Goal: Task Accomplishment & Management: Manage account settings

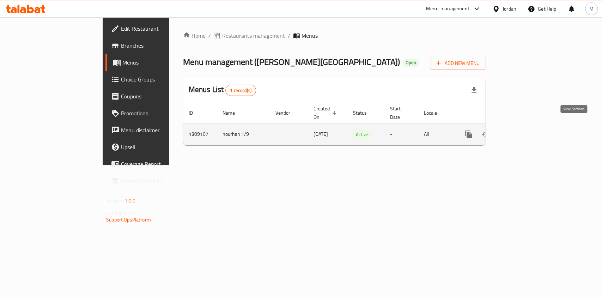
click at [523, 130] on icon "enhanced table" at bounding box center [519, 134] width 8 height 8
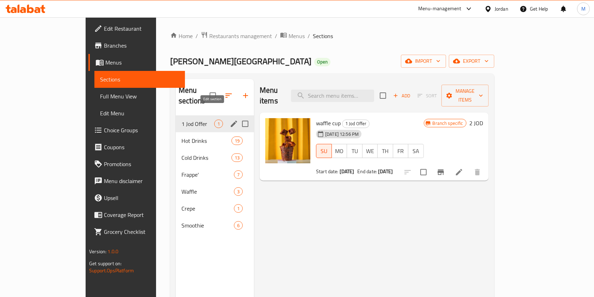
click at [230, 119] on icon "edit" at bounding box center [234, 123] width 8 height 8
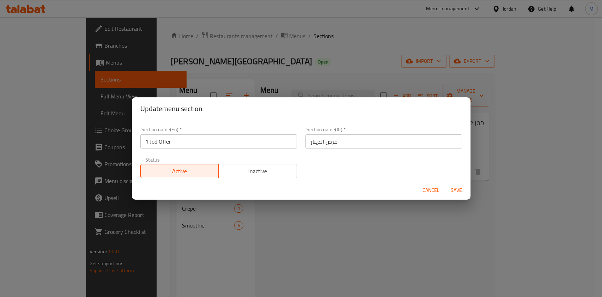
click at [156, 142] on input "1 Jod Offer" at bounding box center [218, 141] width 156 height 14
type input "1 JD Offer"
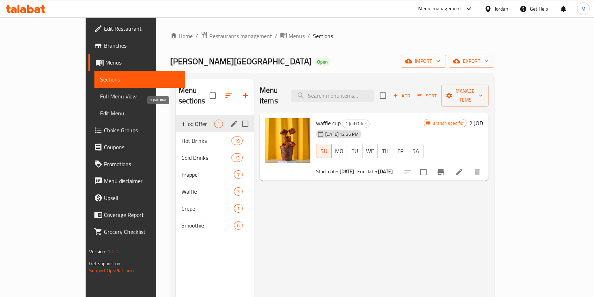
click at [182, 119] on span "1 Jod Offer" at bounding box center [198, 123] width 33 height 8
click at [230, 119] on icon "edit" at bounding box center [234, 123] width 8 height 8
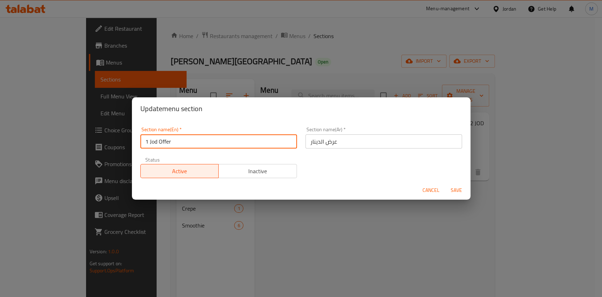
click at [158, 141] on input "1 Jod Offer" at bounding box center [218, 141] width 156 height 14
type input "1 JD Offer"
click at [458, 184] on div "Cancel Save" at bounding box center [301, 190] width 338 height 19
click at [456, 188] on span "Save" at bounding box center [456, 190] width 17 height 9
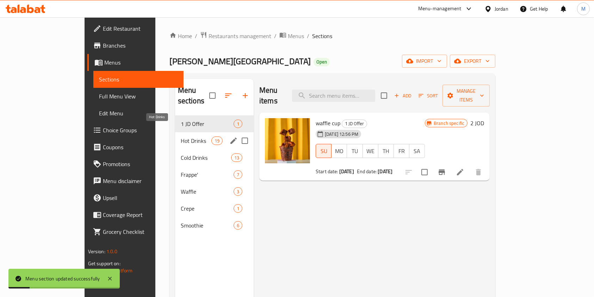
click at [175, 135] on div "Hot Drinks 19" at bounding box center [214, 140] width 79 height 17
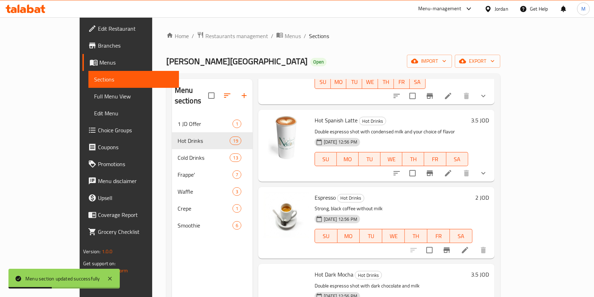
scroll to position [235, 0]
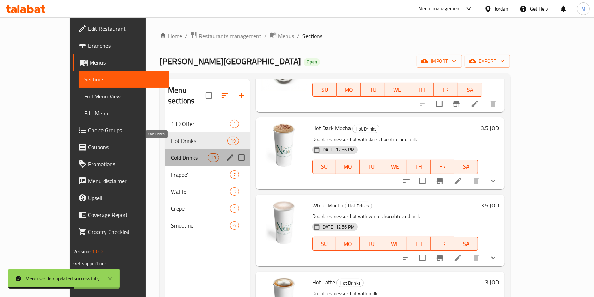
click at [171, 153] on span "Cold Drinks" at bounding box center [189, 157] width 37 height 8
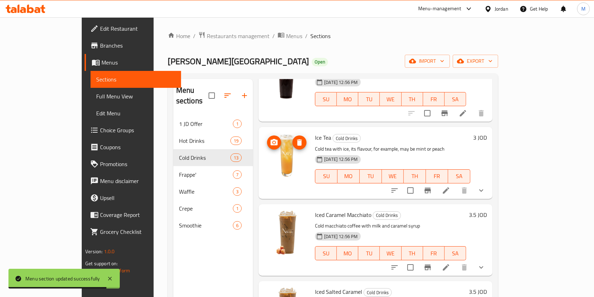
scroll to position [376, 0]
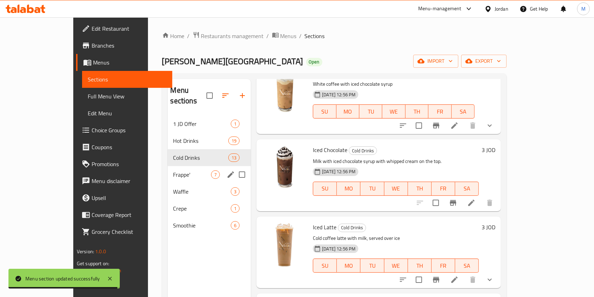
click at [173, 170] on span "Frappe'" at bounding box center [192, 174] width 38 height 8
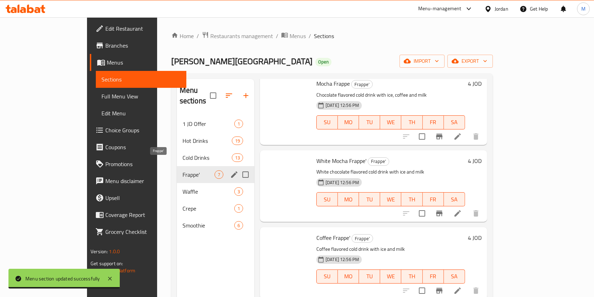
scroll to position [260, 0]
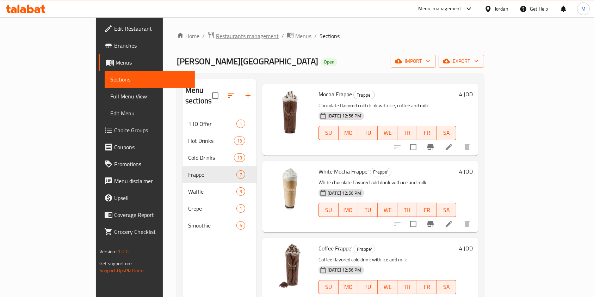
click at [216, 34] on span "Restaurants management" at bounding box center [247, 36] width 63 height 8
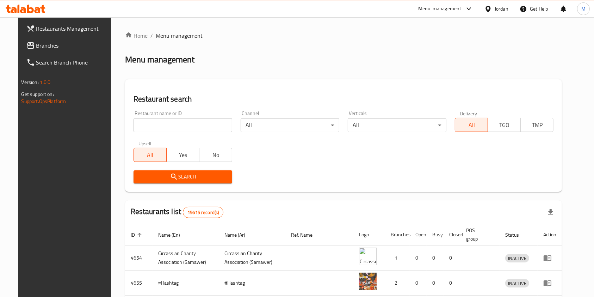
click at [200, 128] on input "search" at bounding box center [183, 125] width 99 height 14
type input "Newton"
click button "Search" at bounding box center [183, 176] width 99 height 13
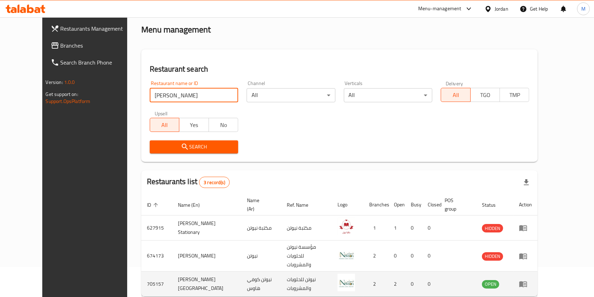
scroll to position [53, 0]
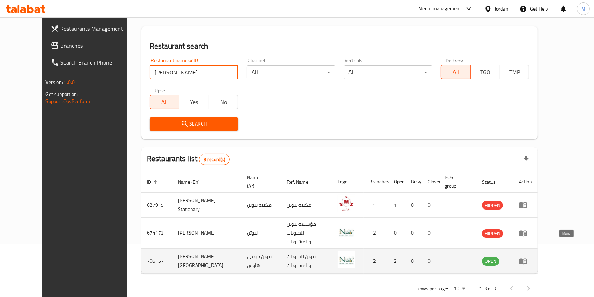
click at [528, 257] on icon "enhanced table" at bounding box center [523, 261] width 8 height 8
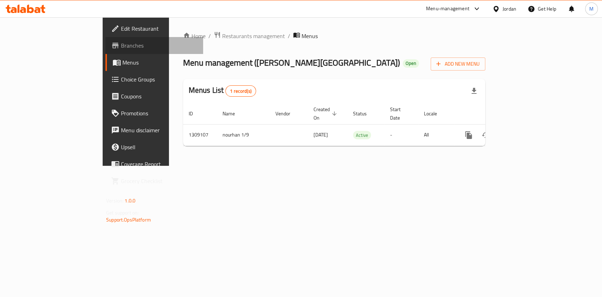
click at [121, 47] on span "Branches" at bounding box center [159, 45] width 76 height 8
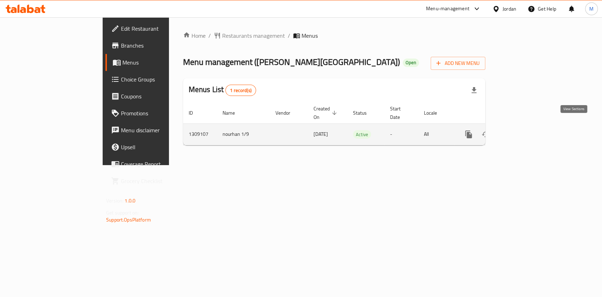
click at [523, 130] on icon "enhanced table" at bounding box center [519, 134] width 8 height 8
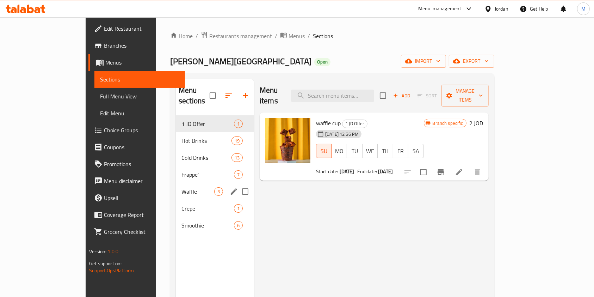
click at [176, 186] on div "Waffle 3" at bounding box center [215, 191] width 78 height 17
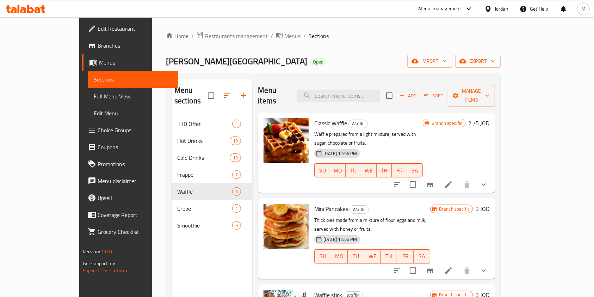
click at [515, 176] on div "Home / Restaurants management / Menus / Sections [PERSON_NAME] Coffee House Ope…" at bounding box center [333, 206] width 363 height 378
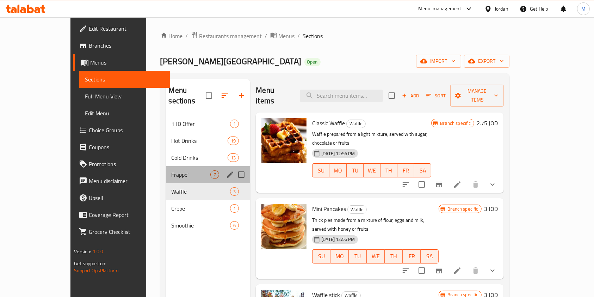
click at [172, 170] on span "Frappe'" at bounding box center [191, 174] width 39 height 8
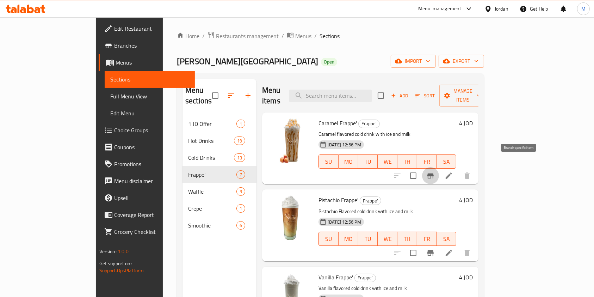
click at [435, 171] on icon "Branch-specific-item" at bounding box center [430, 175] width 8 height 8
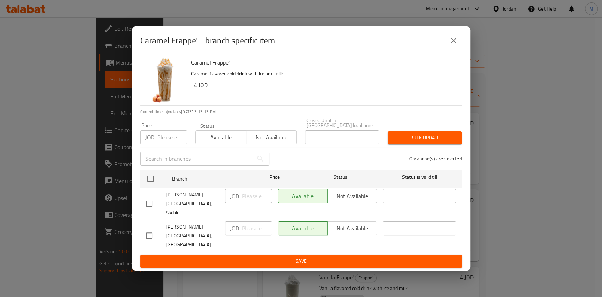
click at [454, 45] on icon "close" at bounding box center [453, 40] width 8 height 8
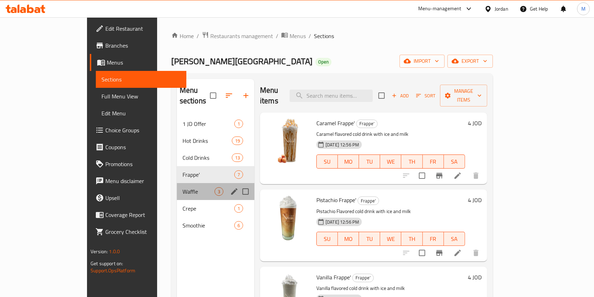
click at [177, 183] on div "Waffle 3" at bounding box center [216, 191] width 78 height 17
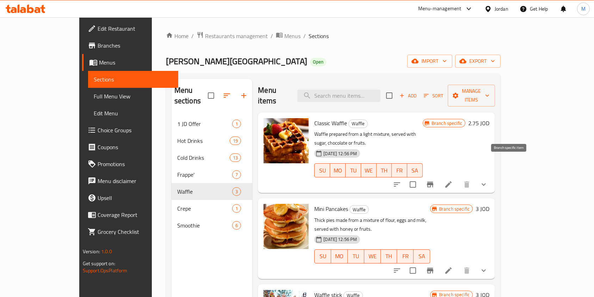
click at [434, 182] on icon "Branch-specific-item" at bounding box center [430, 185] width 6 height 6
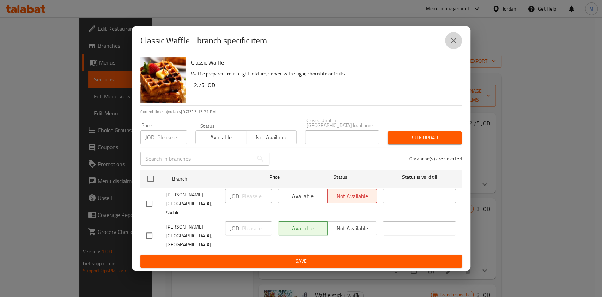
click at [458, 49] on button "close" at bounding box center [453, 40] width 17 height 17
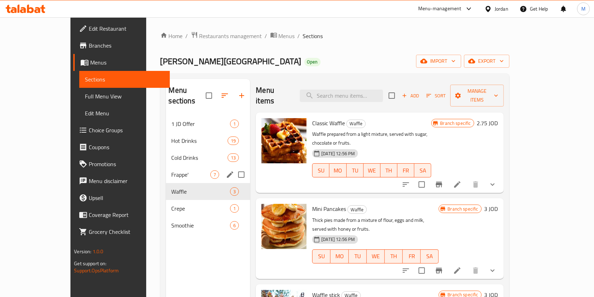
click at [166, 172] on div "Frappe' 7" at bounding box center [208, 174] width 85 height 17
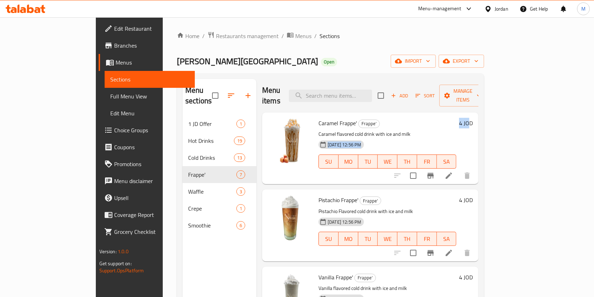
drag, startPoint x: 559, startPoint y: 109, endPoint x: 541, endPoint y: 123, distance: 22.1
click at [476, 123] on div "Caramel Frappe' Frappe' Caramel flavored cold drink with ice and milk [DATE] 12…" at bounding box center [396, 148] width 160 height 66
drag, startPoint x: 300, startPoint y: 113, endPoint x: 340, endPoint y: 114, distance: 39.8
click at [340, 118] on h6 "Caramel Frappe' Frappe'" at bounding box center [388, 123] width 138 height 10
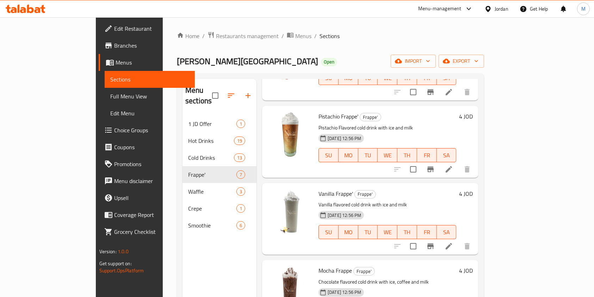
scroll to position [141, 0]
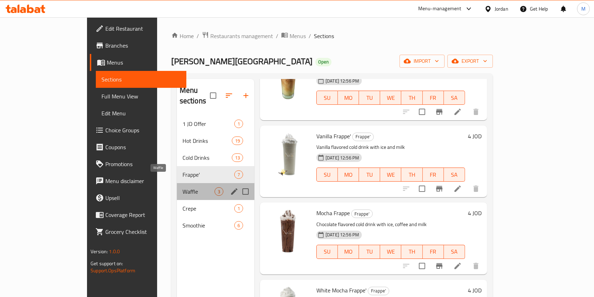
click at [183, 187] on span "Waffle" at bounding box center [199, 191] width 32 height 8
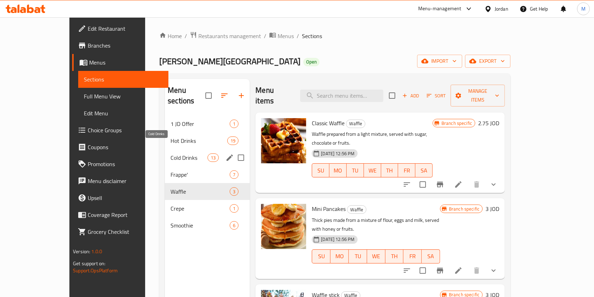
click at [171, 153] on span "Cold Drinks" at bounding box center [189, 157] width 37 height 8
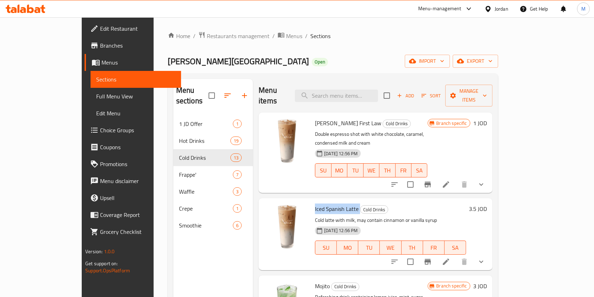
drag, startPoint x: 295, startPoint y: 185, endPoint x: 353, endPoint y: 183, distance: 58.2
click at [353, 201] on div "Iced Spanish Latte Cold Drinks Cold latte with milk, may contain cinnamon or va…" at bounding box center [390, 234] width 156 height 66
click at [436, 253] on button "Branch-specific-item" at bounding box center [427, 261] width 17 height 17
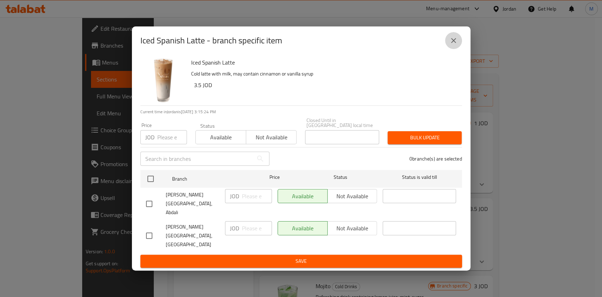
click at [455, 45] on icon "close" at bounding box center [453, 40] width 8 height 8
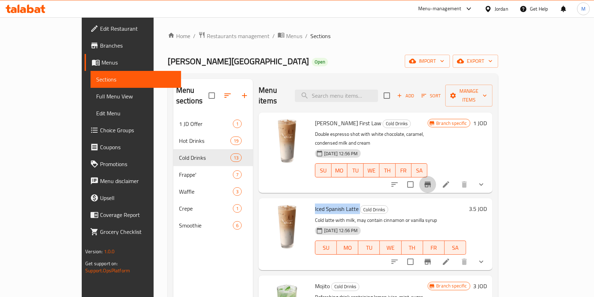
click at [431, 182] on icon "Branch-specific-item" at bounding box center [428, 185] width 6 height 6
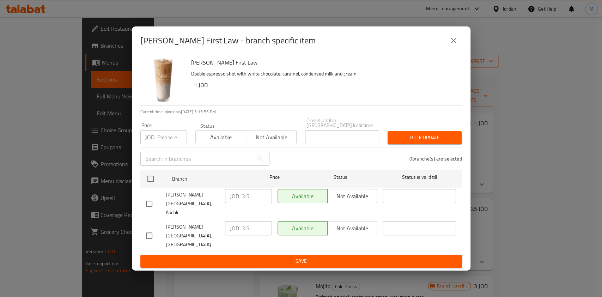
click at [458, 49] on div "[PERSON_NAME] First Law - branch specific item" at bounding box center [300, 40] width 321 height 17
click at [457, 49] on button "close" at bounding box center [453, 40] width 17 height 17
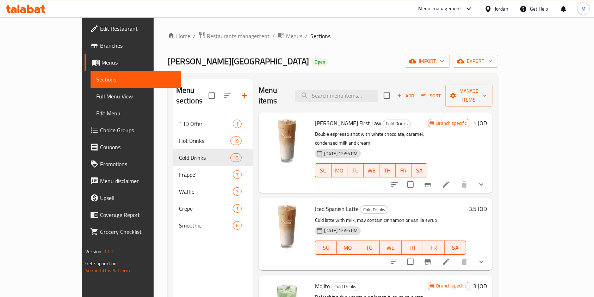
click at [457, 54] on div "Home / Restaurants management / Menus / Sections [PERSON_NAME] Coffee House Ope…" at bounding box center [333, 206] width 331 height 350
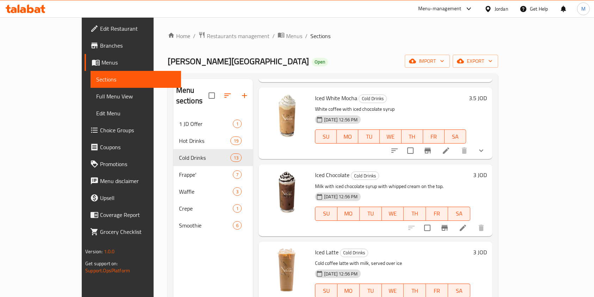
scroll to position [141, 0]
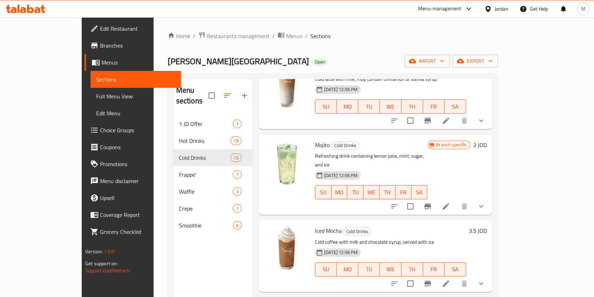
click at [100, 45] on span "Branches" at bounding box center [137, 45] width 75 height 8
